Goal: Subscribe to service/newsletter

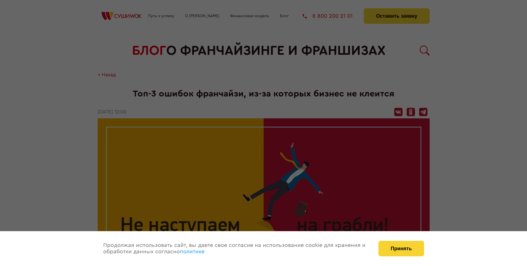
scroll to position [478, 0]
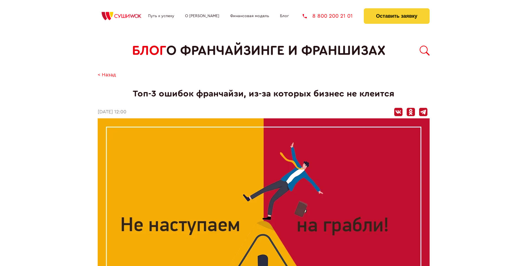
scroll to position [478, 0]
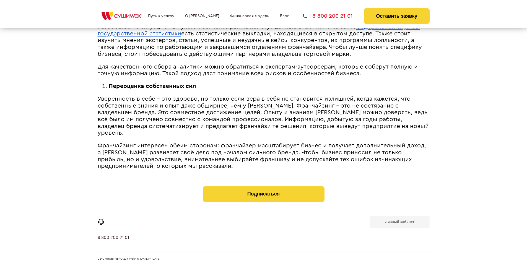
click at [399, 221] on b "Личный кабинет" at bounding box center [399, 222] width 29 height 4
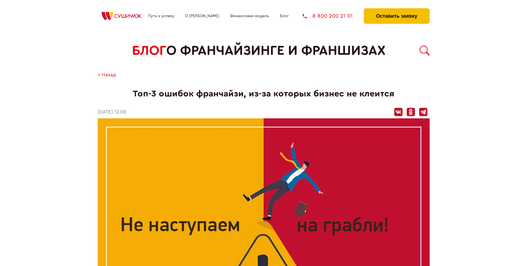
click at [396, 10] on button "Оставить заявку" at bounding box center [397, 15] width 66 height 15
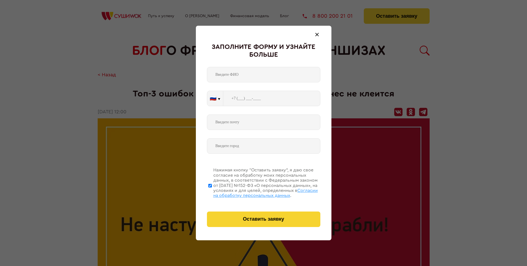
click at [256, 192] on span "Согласии на обработку персональных данных" at bounding box center [265, 192] width 105 height 9
click at [212, 192] on input "Нажимая кнопку “Оставить заявку”, я даю свое согласие на обработку моих персона…" at bounding box center [210, 185] width 4 height 44
checkbox input "false"
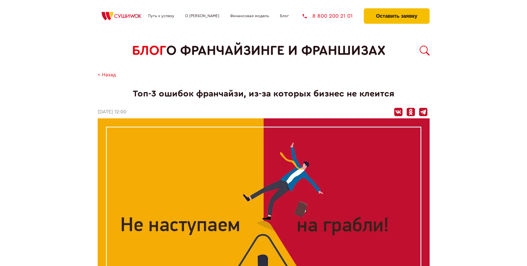
click at [396, 10] on button "Оставить заявку" at bounding box center [397, 15] width 66 height 15
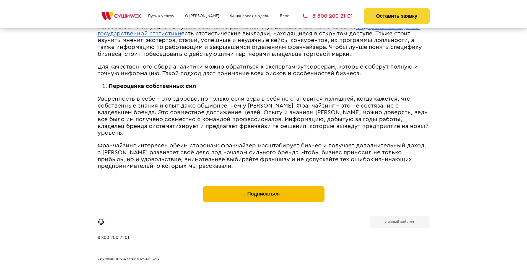
click at [263, 188] on button "Подписаться" at bounding box center [264, 193] width 122 height 15
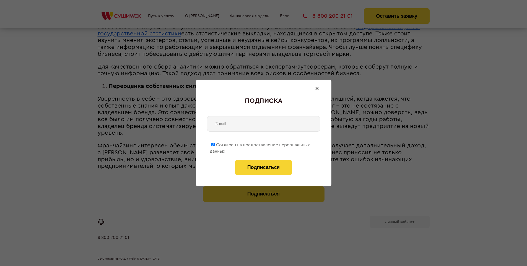
click at [260, 144] on span "Согласен на предоставление персональных данных" at bounding box center [260, 148] width 100 height 11
click at [215, 144] on input "Согласен на предоставление персональных данных" at bounding box center [213, 145] width 4 height 4
checkbox input "false"
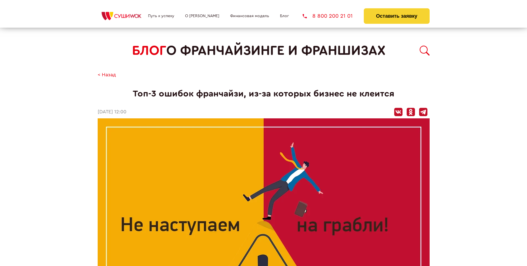
scroll to position [478, 0]
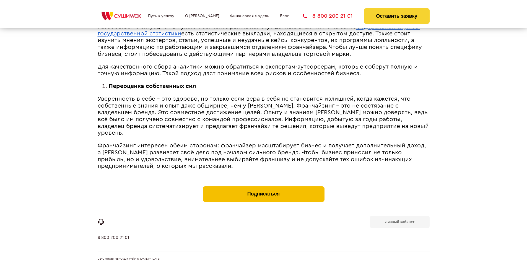
click at [263, 188] on button "Подписаться" at bounding box center [264, 193] width 122 height 15
